Goal: Task Accomplishment & Management: Manage account settings

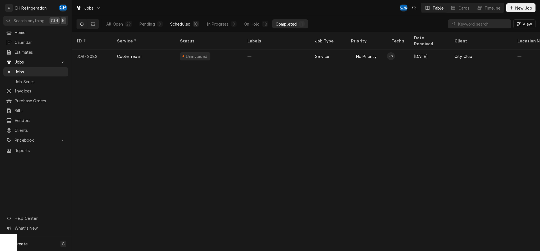
click at [188, 25] on div "Scheduled" at bounding box center [180, 24] width 20 height 6
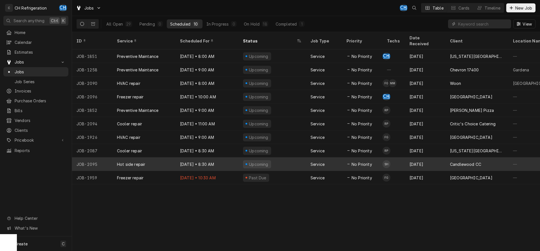
click at [236, 158] on div "[DATE] • 8:30 AM" at bounding box center [207, 165] width 63 height 14
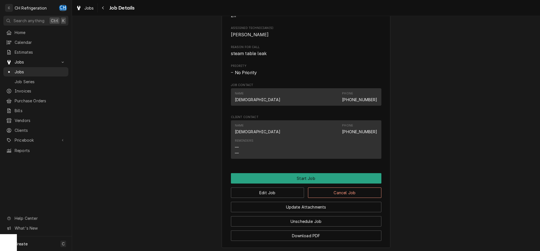
scroll to position [258, 0]
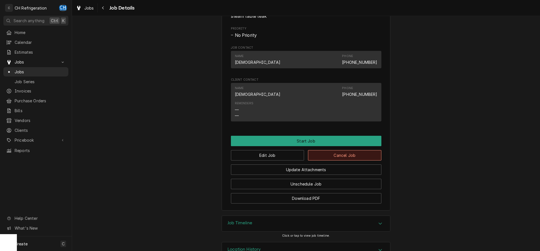
click at [332, 161] on button "Cancel Job" at bounding box center [344, 155] width 73 height 10
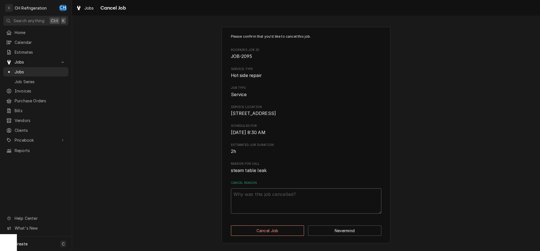
click at [290, 208] on textarea "Cancel Reason" at bounding box center [306, 201] width 151 height 25
type textarea "x"
type textarea "p"
type textarea "x"
type textarea "pl"
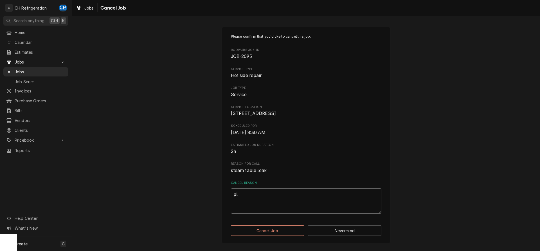
type textarea "x"
type textarea "plu"
type textarea "x"
type textarea "plum"
type textarea "x"
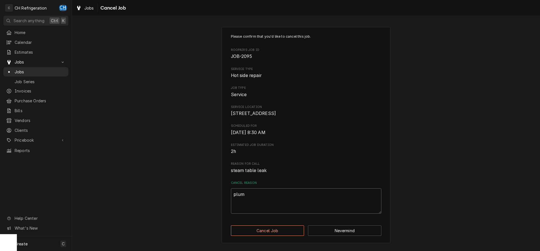
type textarea "plumb"
type textarea "x"
type textarea "plumbe"
type textarea "x"
type textarea "plumber"
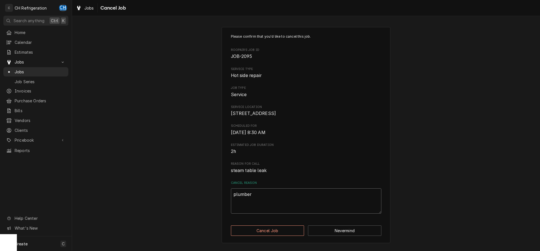
type textarea "x"
type textarea "plumber"
type textarea "x"
type textarea "plumber f"
type textarea "x"
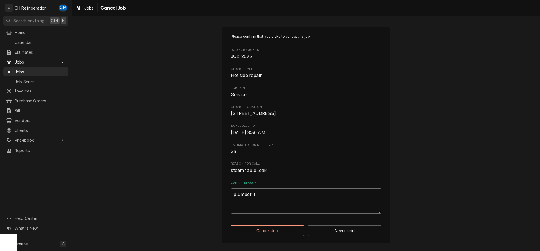
type textarea "plumber fo"
type textarea "x"
type textarea "plumber fou"
type textarea "x"
type textarea "plumber foun"
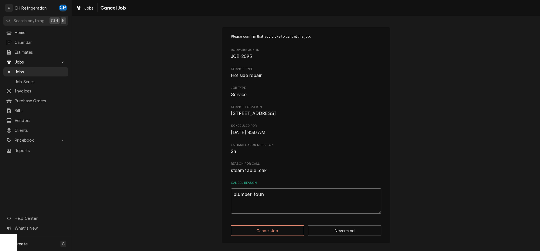
type textarea "x"
type textarea "plumber found"
type textarea "x"
type textarea "plumber found"
type textarea "x"
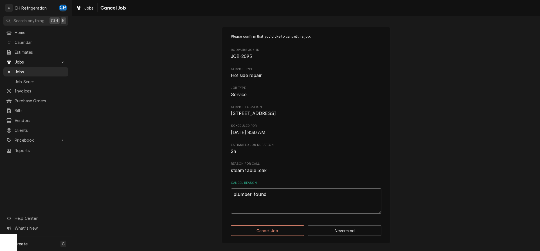
type textarea "plumber found a"
type textarea "x"
type textarea "plumber found an"
type textarea "x"
type textarea "plumber found and"
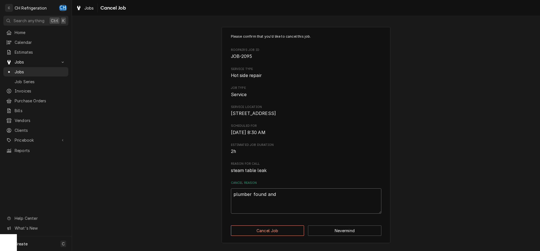
type textarea "x"
type textarea "plumber found and"
type textarea "x"
type textarea "plumber found and f"
type textarea "x"
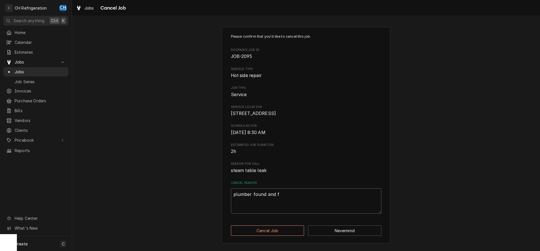
type textarea "plumber found and fi"
type textarea "x"
type textarea "plumber found and fix"
type textarea "x"
type textarea "plumber found and fixi"
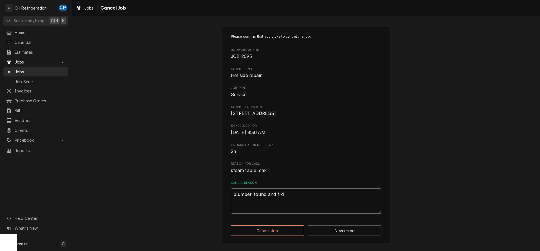
type textarea "x"
type textarea "plumber found and fixib"
type textarea "x"
type textarea "plumber found and fixibn"
type textarea "x"
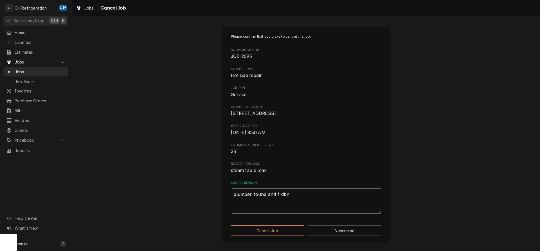
type textarea "plumber found and fixib"
type textarea "x"
type textarea "plumber found and fixi"
type textarea "x"
type textarea "plumber found and fixin"
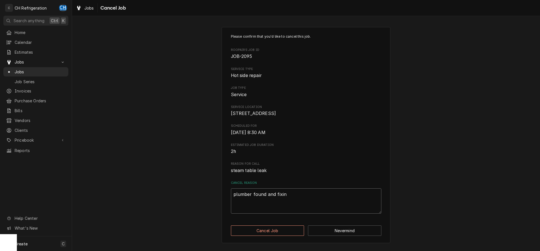
type textarea "x"
type textarea "plumber found and fixing"
type textarea "x"
type textarea "plumber found and fixing"
type textarea "x"
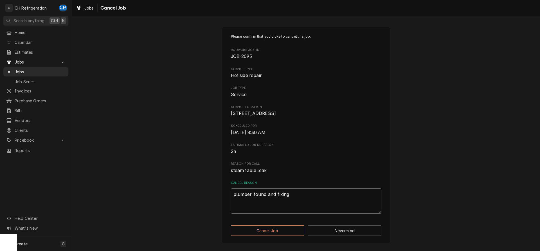
type textarea "plumber found and fixing l"
type textarea "x"
type textarea "plumber found and fixing le"
type textarea "x"
type textarea "plumber found and fixing lea"
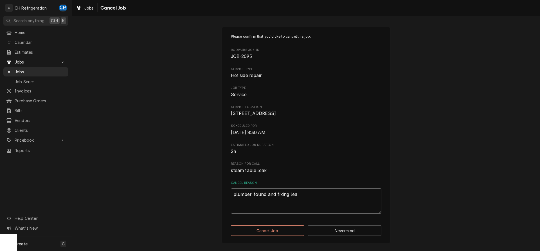
type textarea "x"
type textarea "plumber found and fixing leak"
type textarea "x"
type textarea "plumber found and fixing leak,"
type textarea "x"
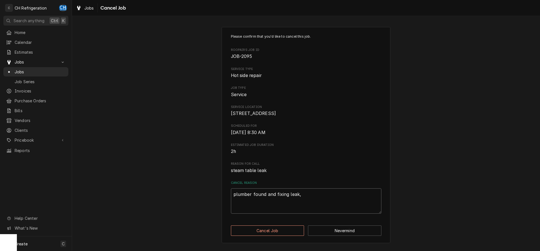
type textarea "plumber found and fixing leak,"
type textarea "x"
type textarea "plumber found and fixing leak, p"
type textarea "x"
type textarea "plumber found and fixing leak, pe"
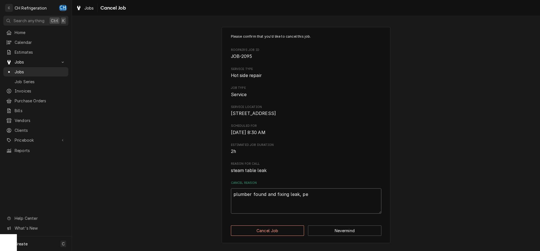
type textarea "x"
type textarea "plumber found and fixing leak, per"
type textarea "x"
type textarea "plumber found and fixing leak, per"
type textarea "x"
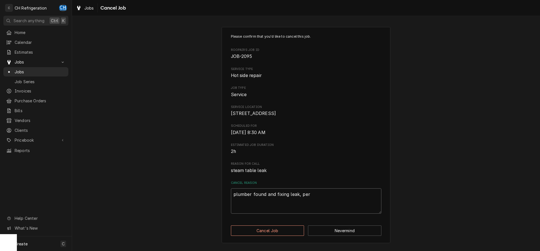
type textarea "plumber found and fixing leak, per t"
type textarea "x"
type textarea "plumber found and fixing leak, per the"
type textarea "x"
type textarea "plumber found and fixing leak, per ther"
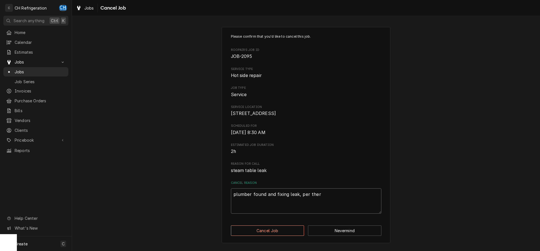
type textarea "x"
type textarea "plumber found and fixing leak, per ther"
type textarea "x"
type textarea "plumber found and fixing leak, per ther"
type textarea "x"
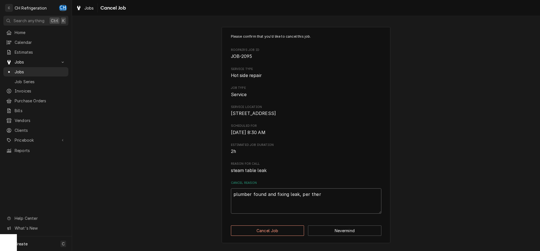
type textarea "plumber found and fixing leak, per the"
type textarea "x"
type textarea "plumber found and fixing leak, per the"
type textarea "x"
type textarea "plumber found and fixing leak, per the c"
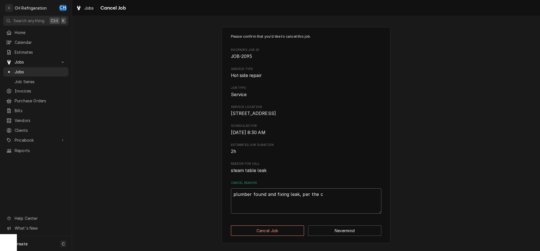
type textarea "x"
type textarea "plumber found and fixing leak, per the ch"
type textarea "x"
type textarea "plumber found and fixing leak, per the che"
type textarea "x"
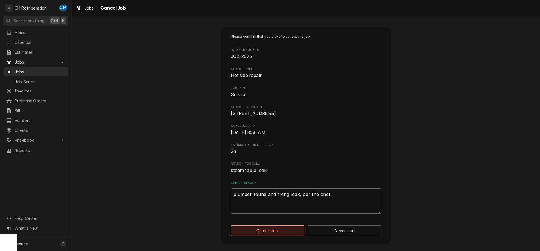
type textarea "plumber found and fixing leak, per the chef"
click at [294, 236] on button "Cancel Job" at bounding box center [267, 231] width 73 height 10
type textarea "x"
